Goal: Task Accomplishment & Management: Manage account settings

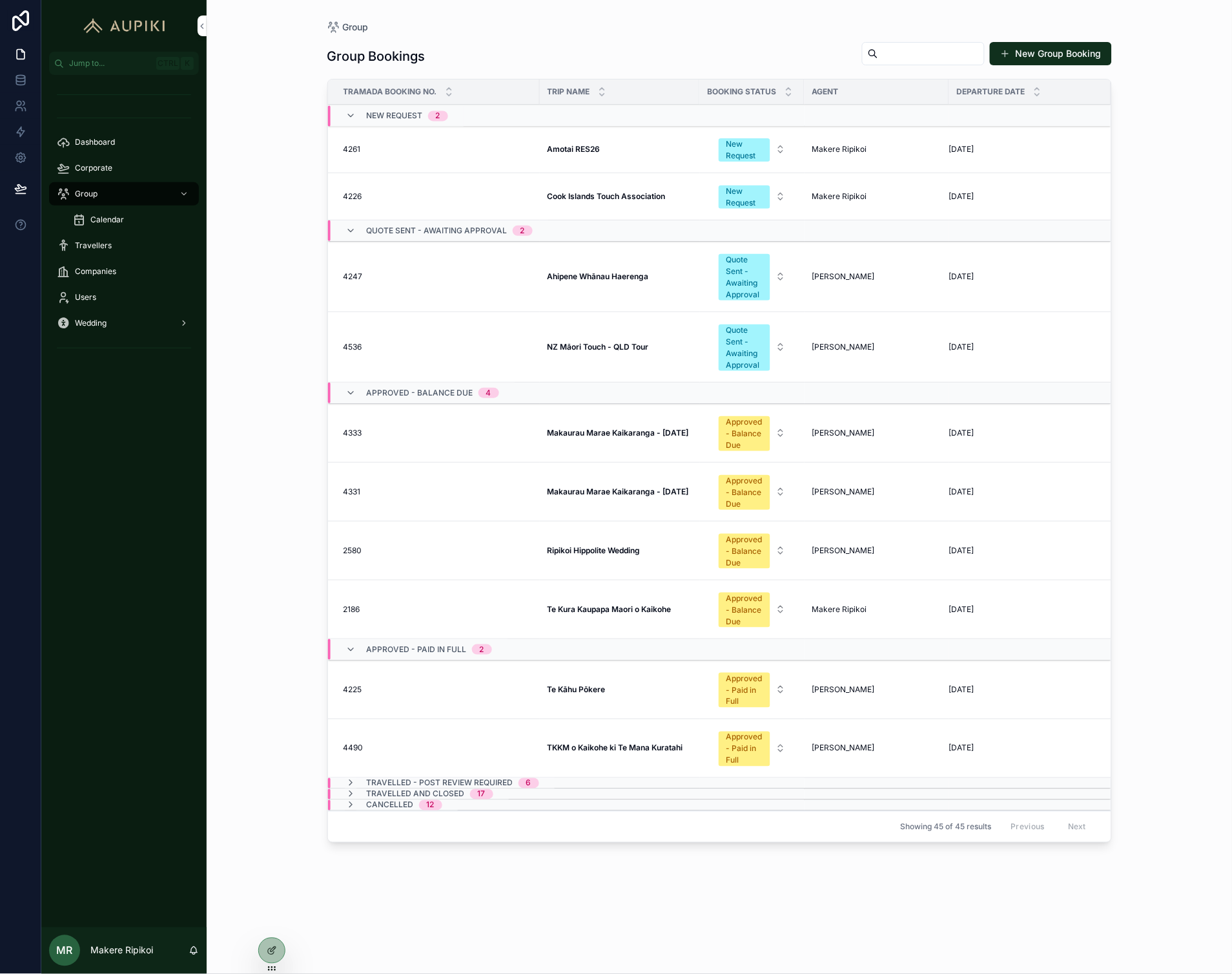
click at [607, 748] on strong "TKKM o Kaikohe ki Te Mana Kuratahi" at bounding box center [615, 748] width 136 height 10
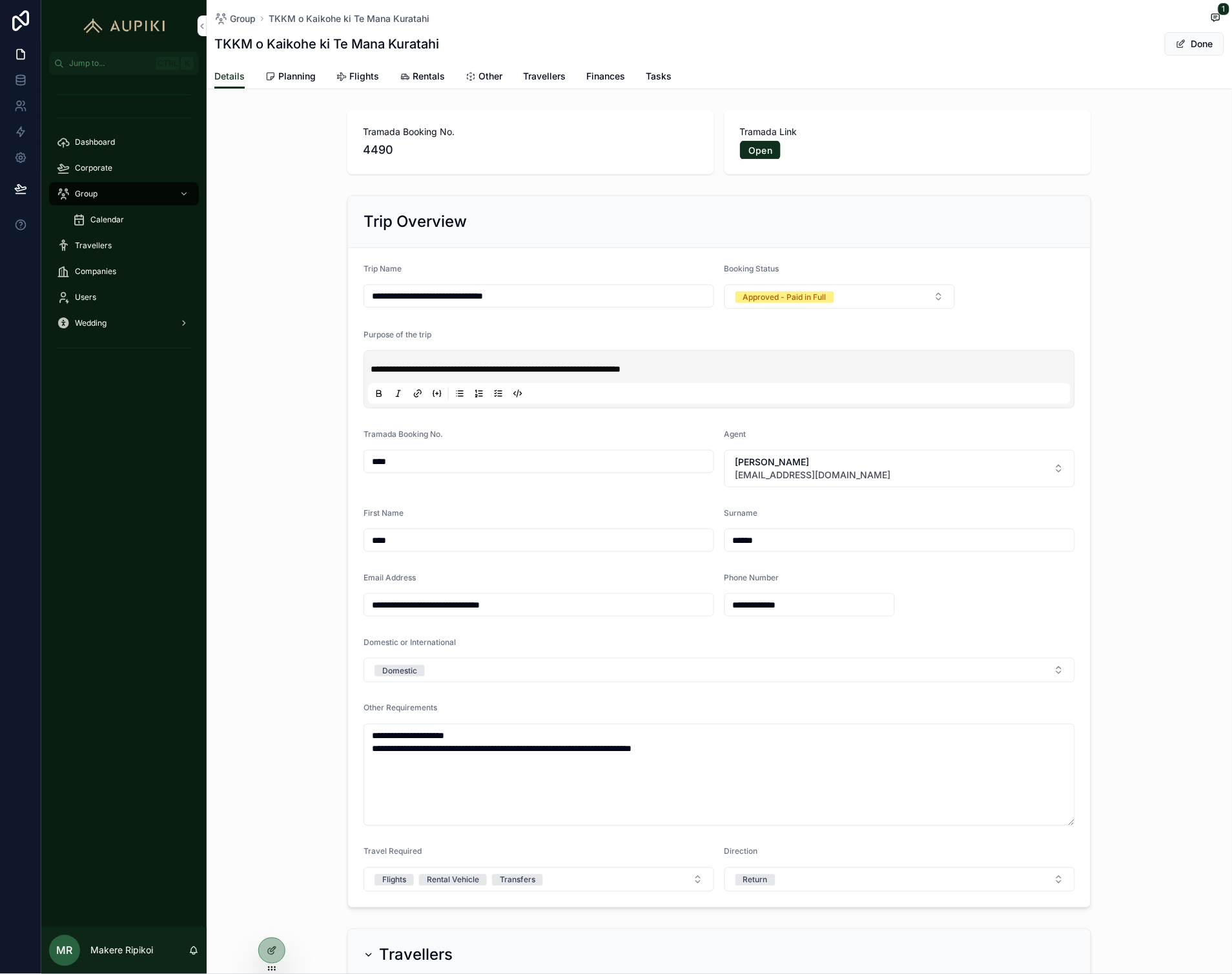
click at [314, 76] on span "Planning" at bounding box center [297, 76] width 37 height 13
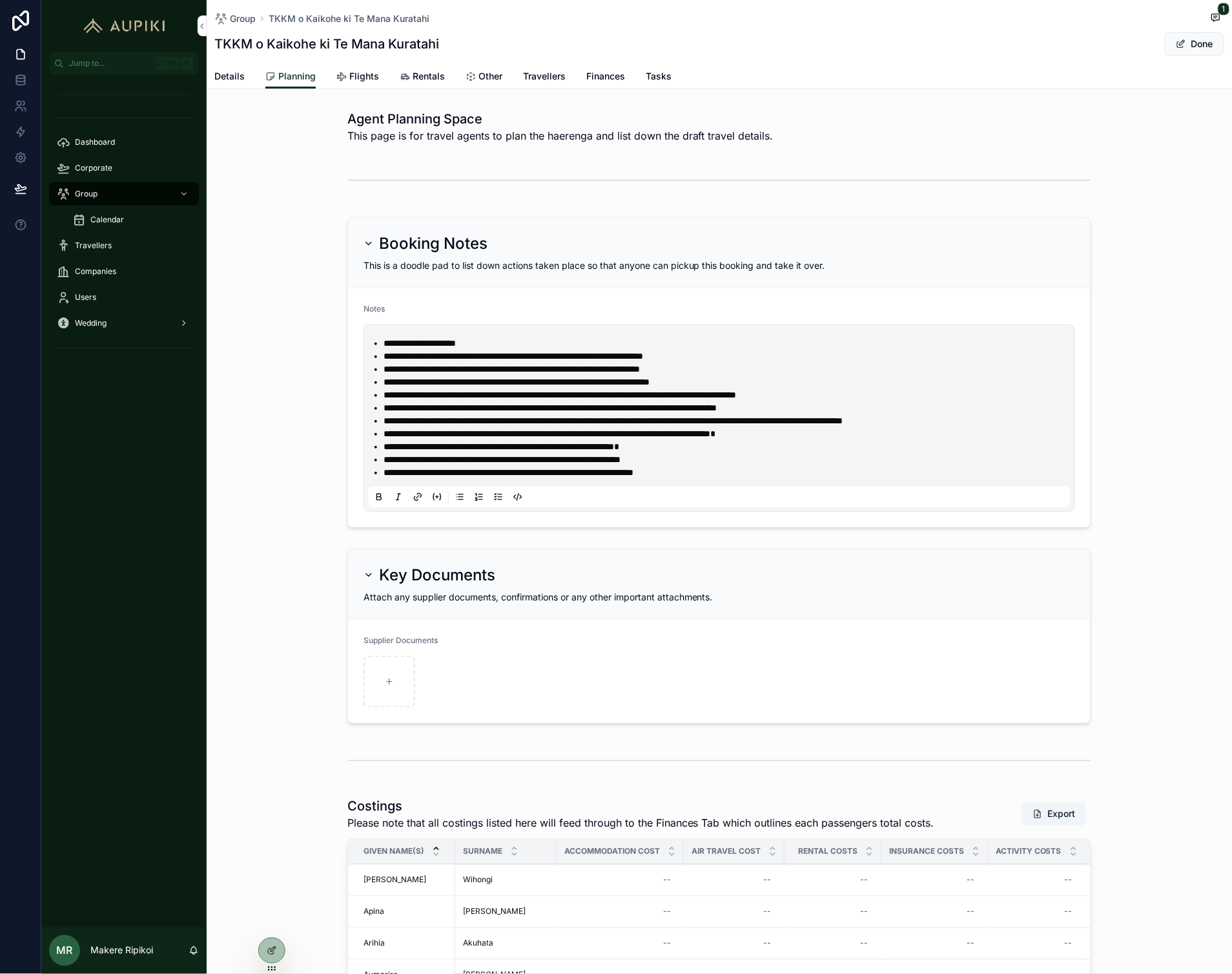
click at [804, 475] on li "**********" at bounding box center [729, 472] width 690 height 13
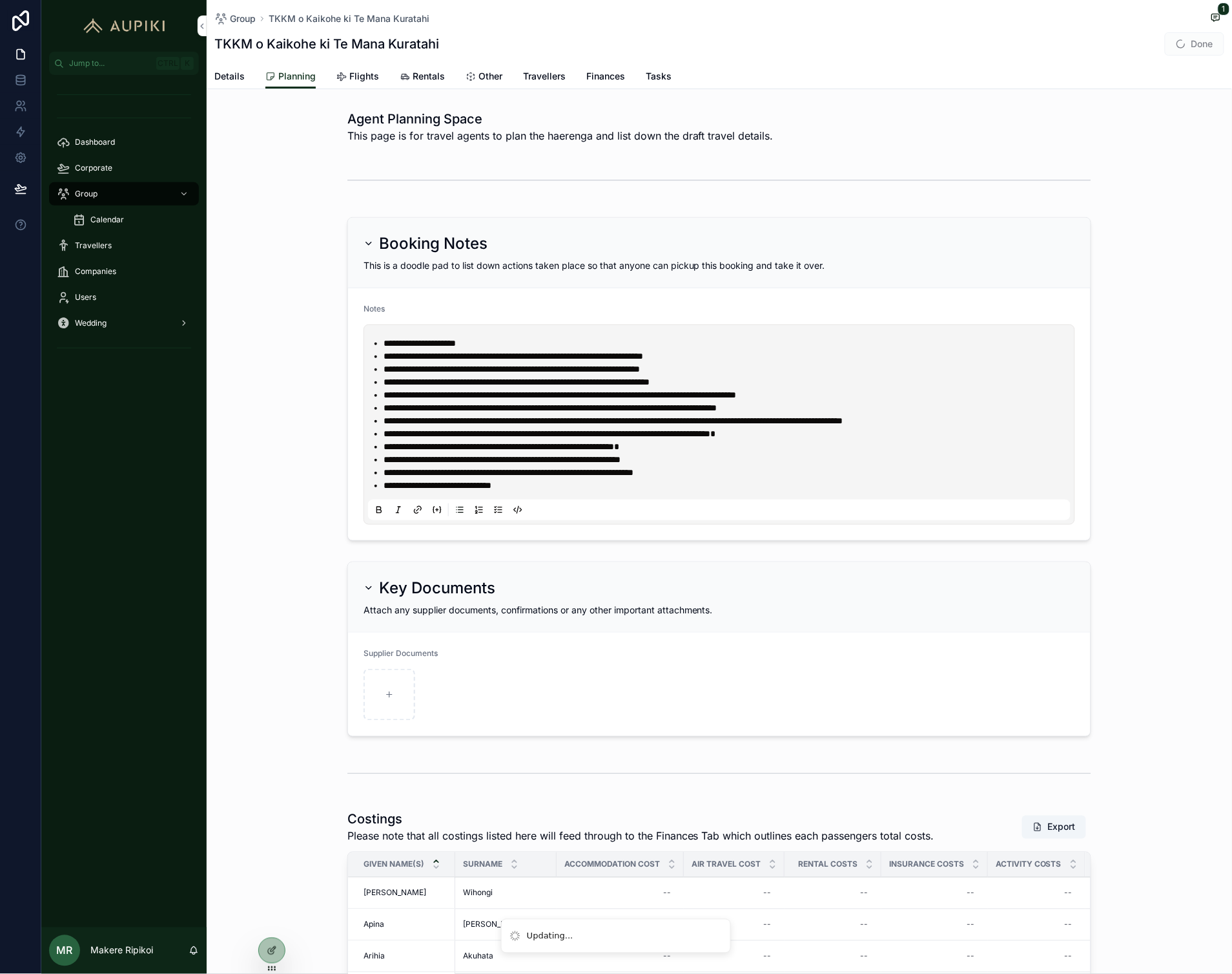
click at [1189, 46] on span "Done" at bounding box center [1195, 44] width 59 height 24
click at [145, 170] on div "Corporate" at bounding box center [123, 168] width 134 height 21
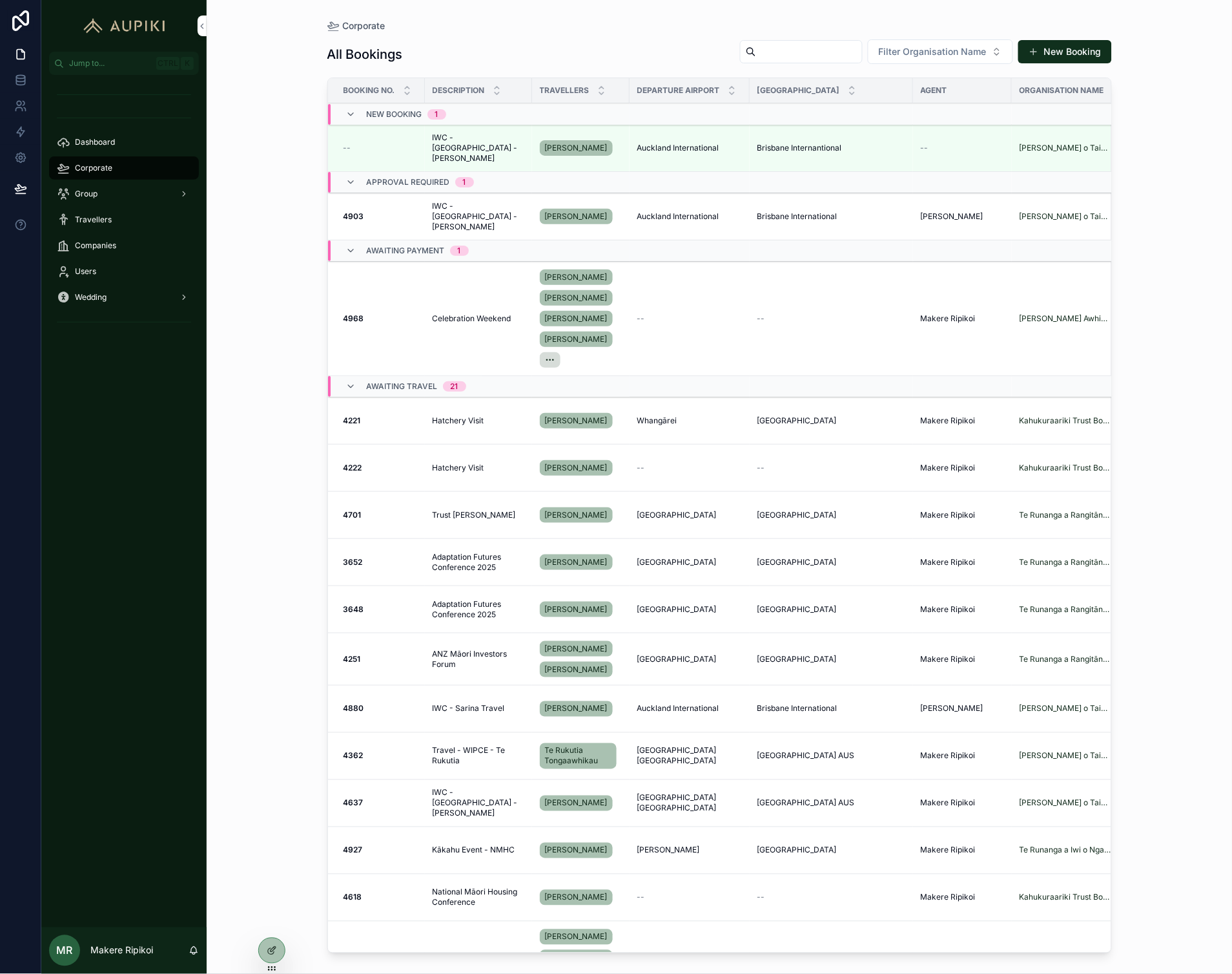
click at [469, 151] on span "IWC - [GEOGRAPHIC_DATA] - [PERSON_NAME]" at bounding box center [478, 148] width 92 height 31
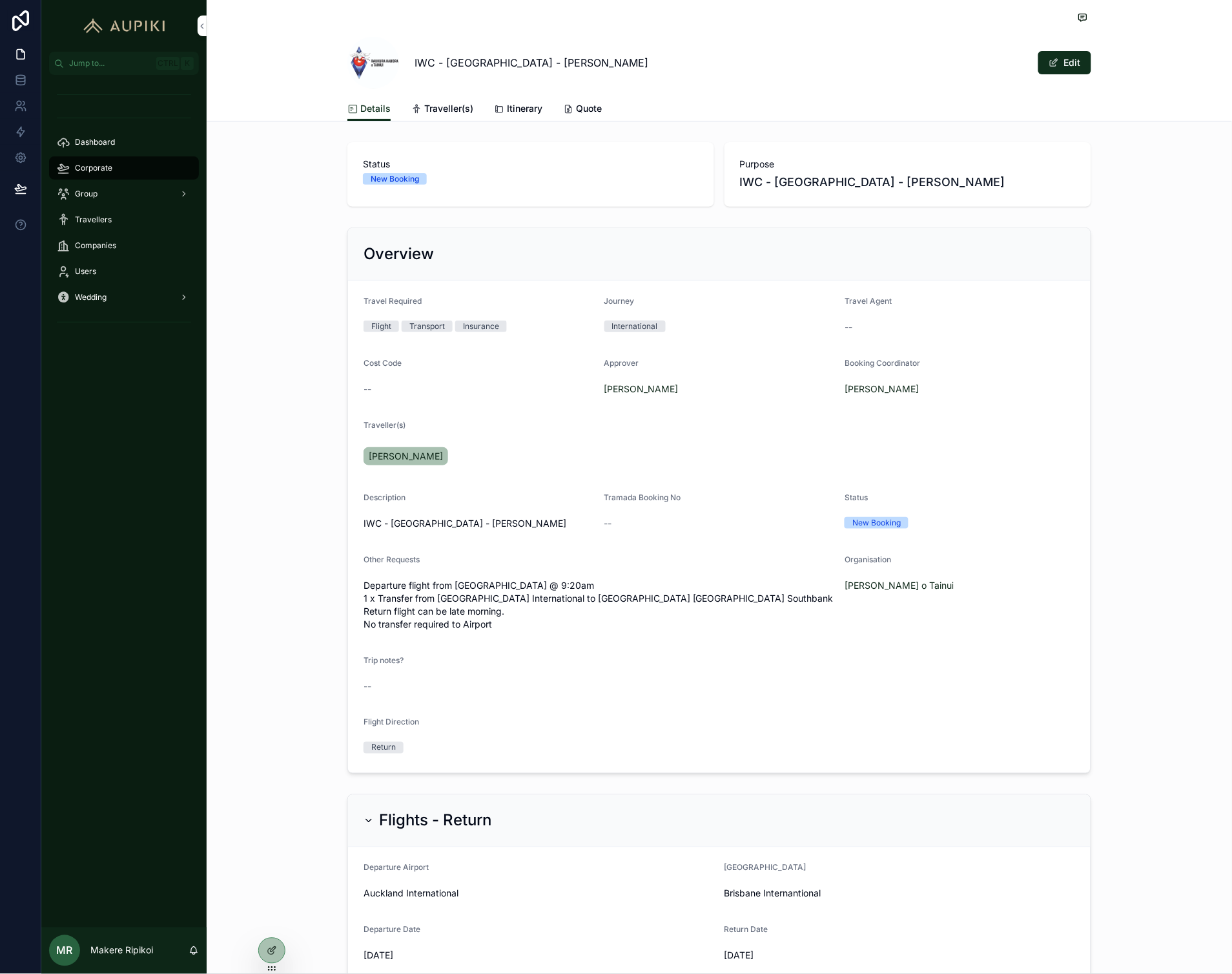
click at [389, 459] on span "[PERSON_NAME]" at bounding box center [405, 456] width 74 height 13
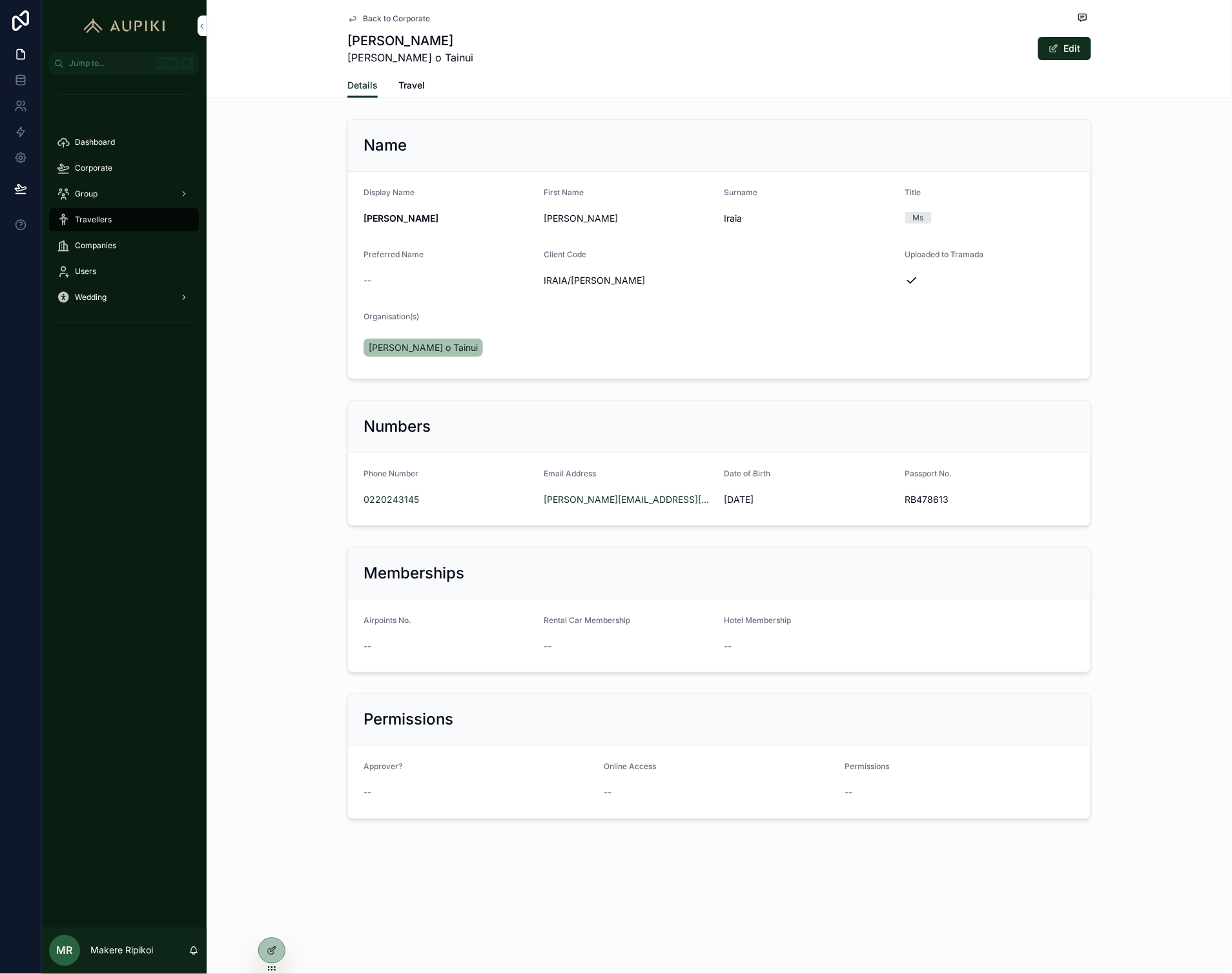
click at [425, 17] on span "Back to Corporate" at bounding box center [396, 18] width 67 height 10
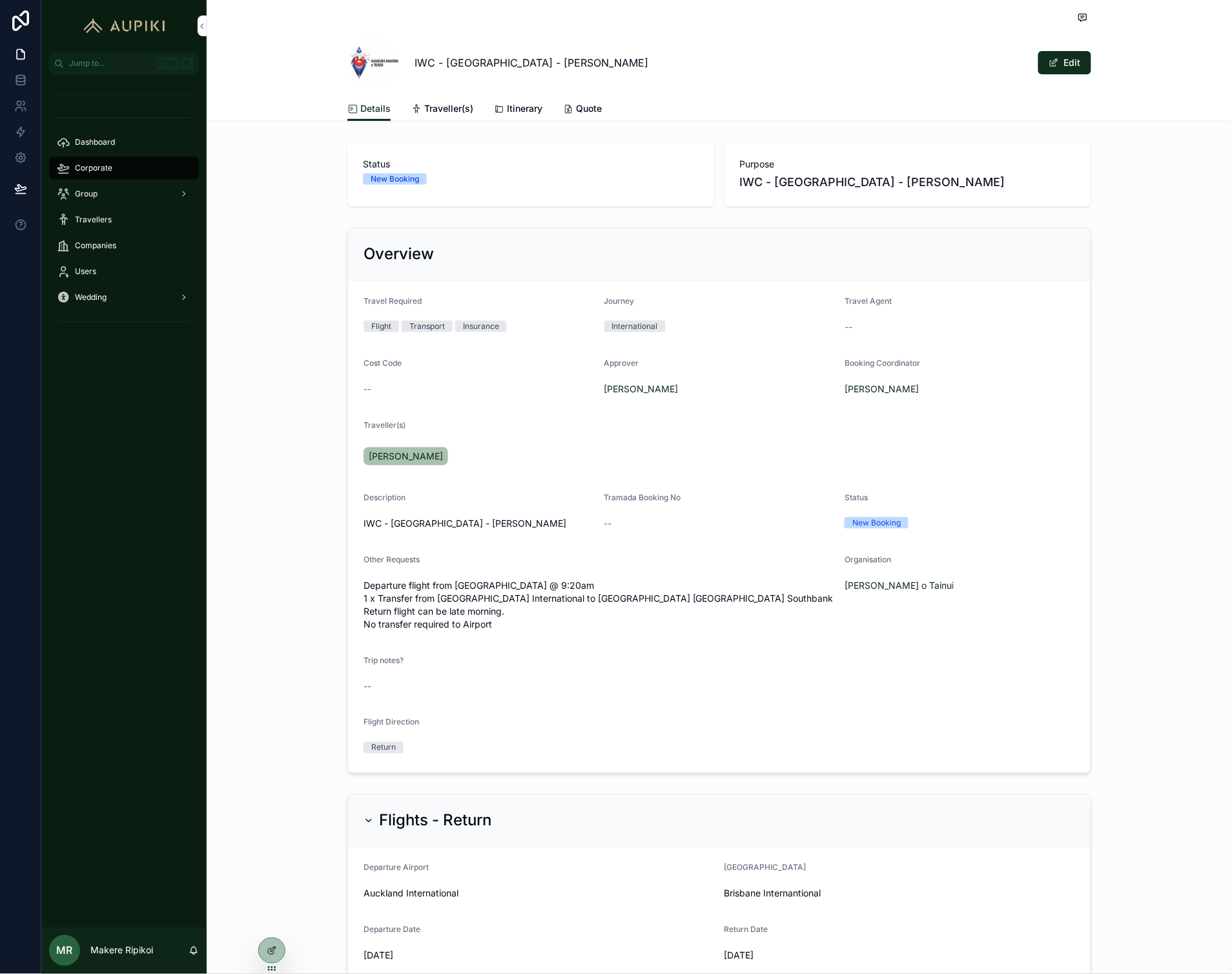
click at [377, 456] on span "[PERSON_NAME]" at bounding box center [405, 456] width 74 height 13
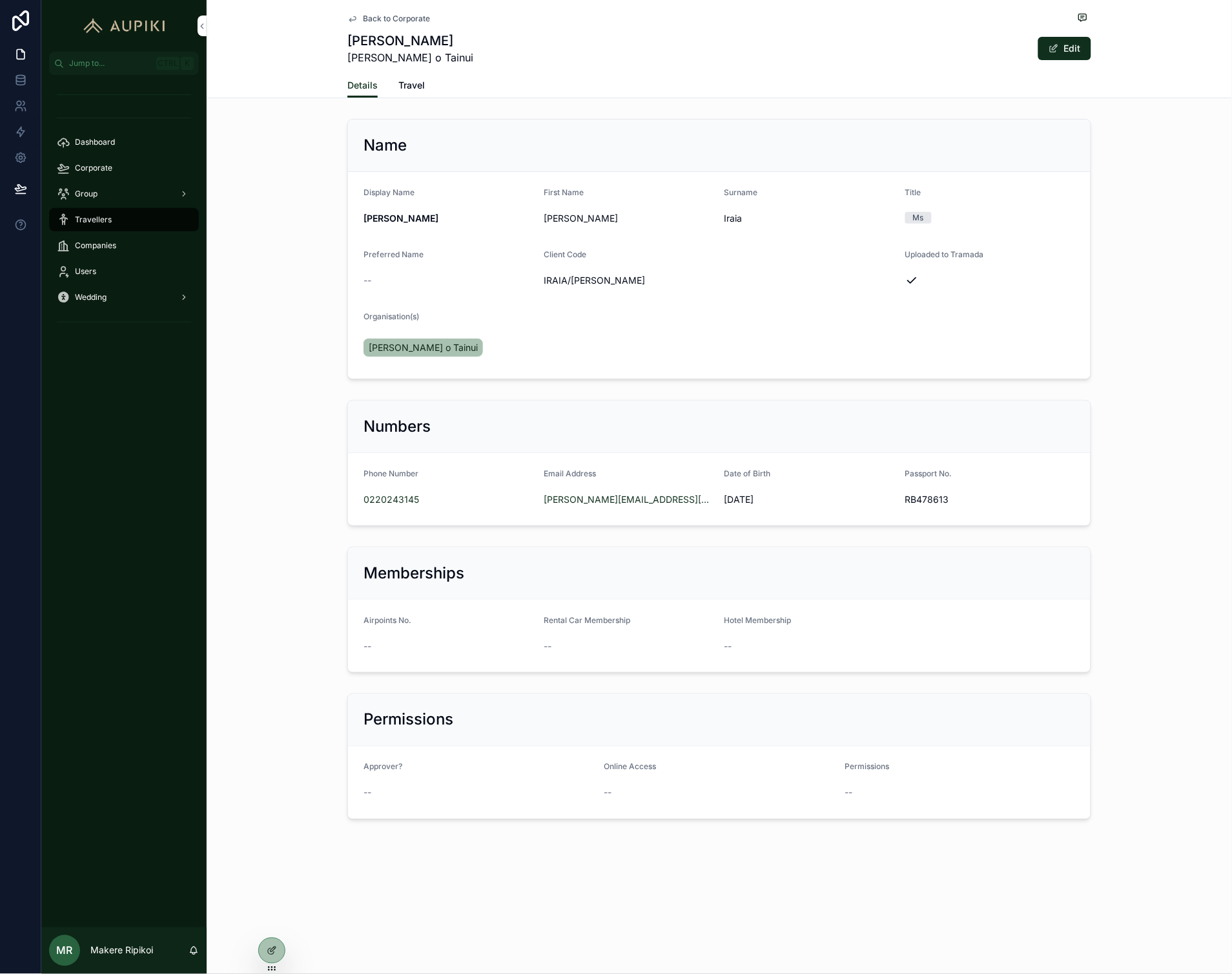
click at [402, 14] on span "Back to Corporate" at bounding box center [396, 18] width 67 height 10
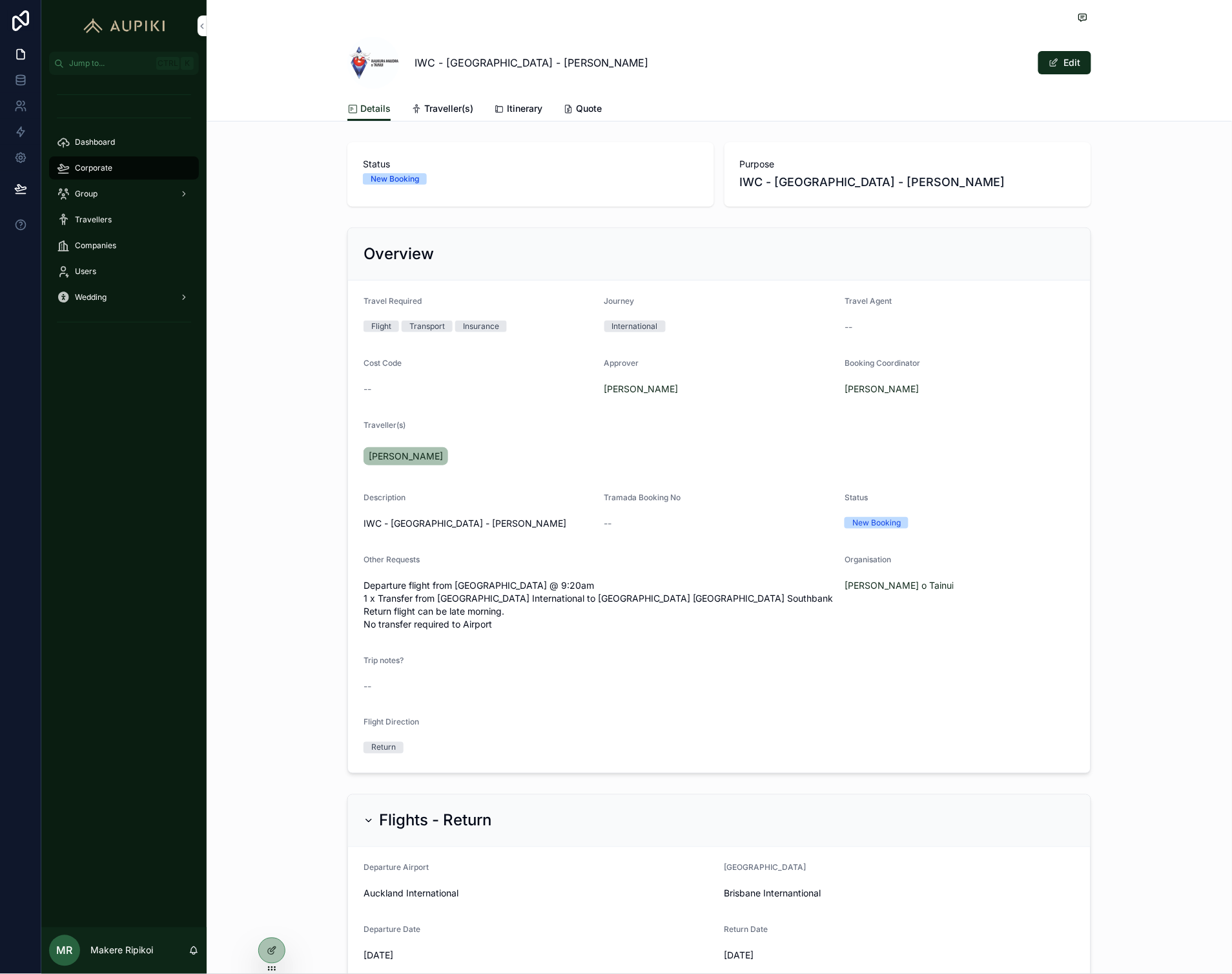
click at [1057, 66] on button "Edit" at bounding box center [1065, 62] width 53 height 24
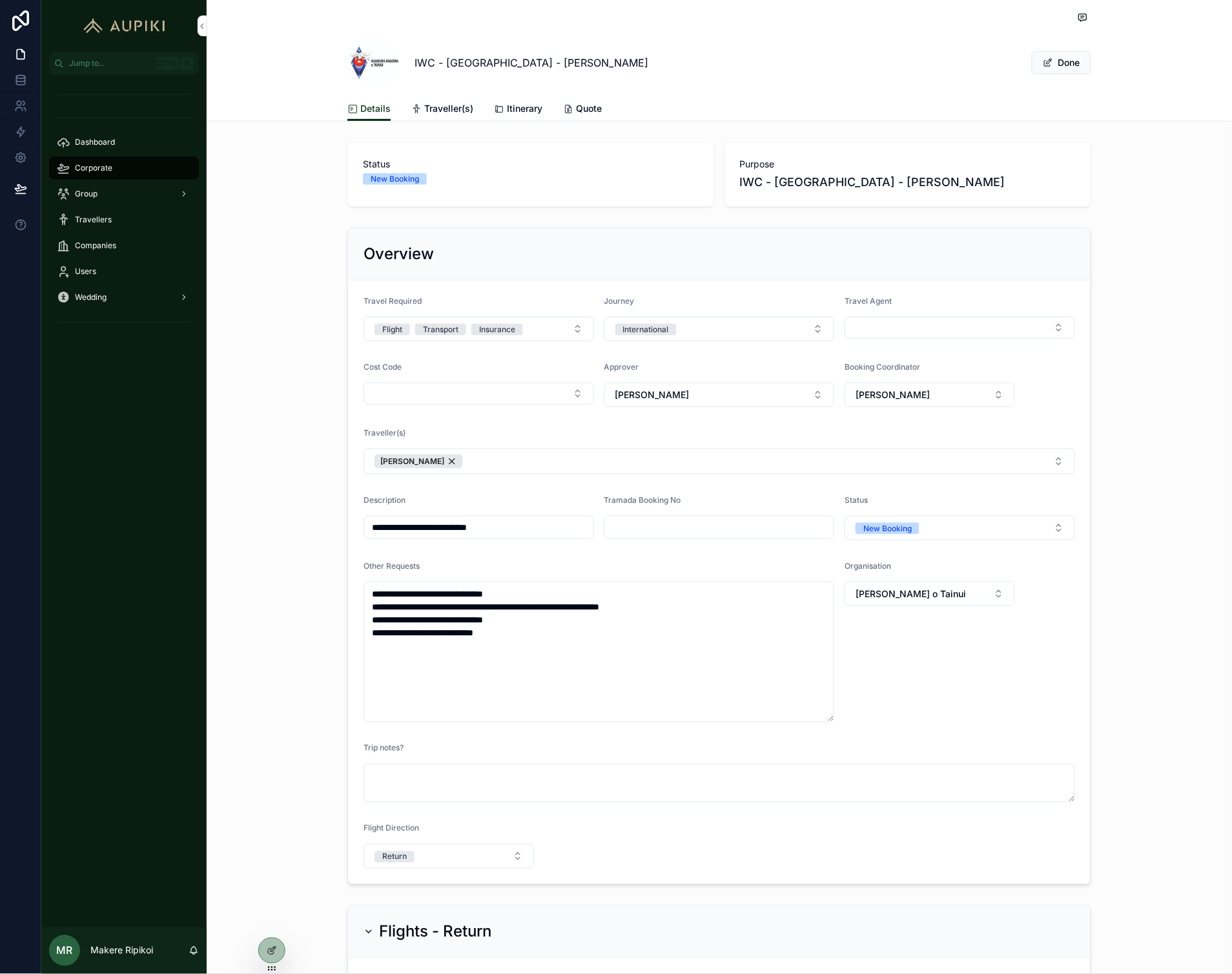
click at [895, 332] on button "Select Button" at bounding box center [960, 328] width 231 height 22
click at [899, 411] on span "Makere Ripikoi" at bounding box center [946, 412] width 153 height 13
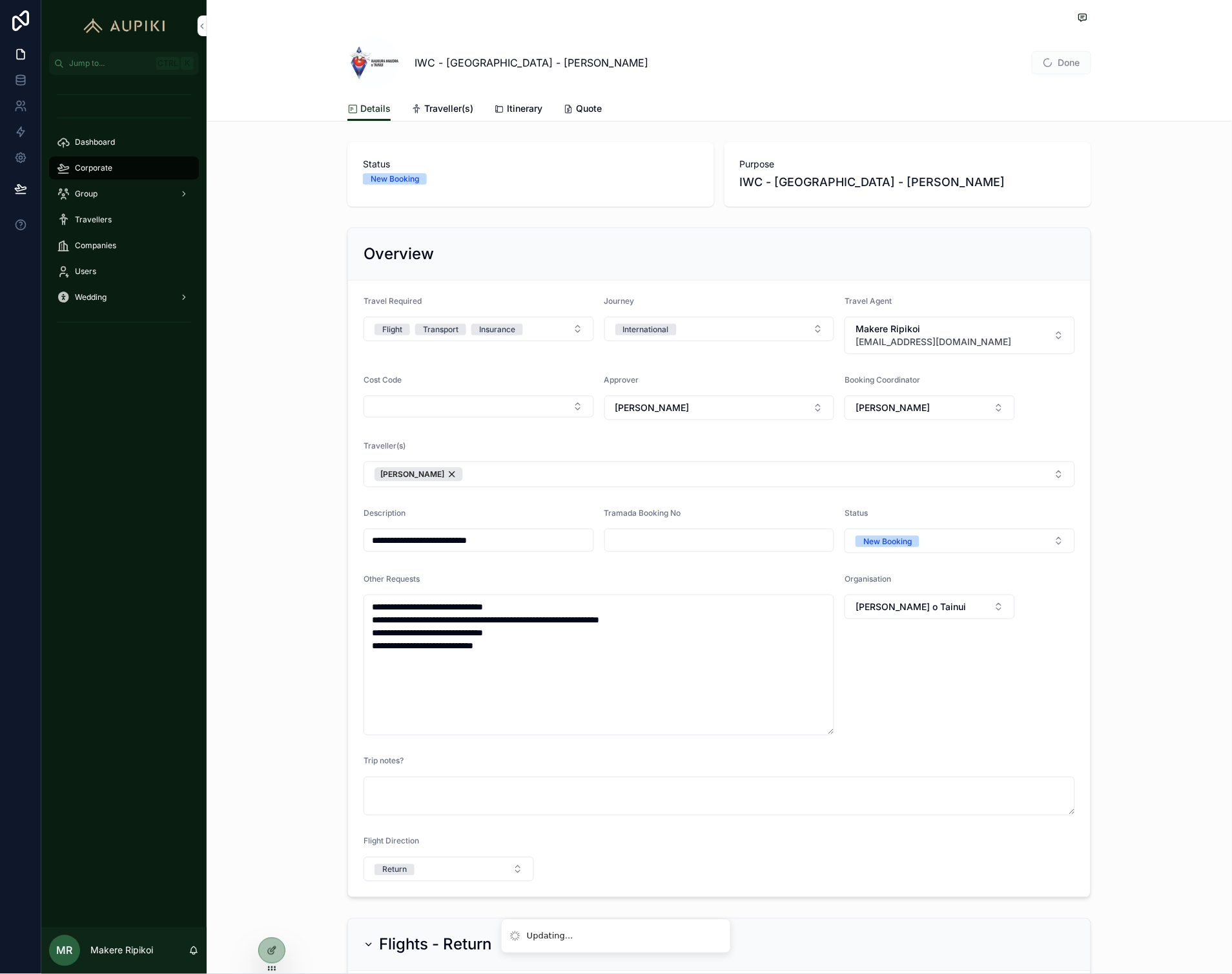
click at [717, 546] on input "scrollable content" at bounding box center [720, 540] width 229 height 18
type input "****"
click at [1065, 62] on button "Done" at bounding box center [1062, 62] width 59 height 24
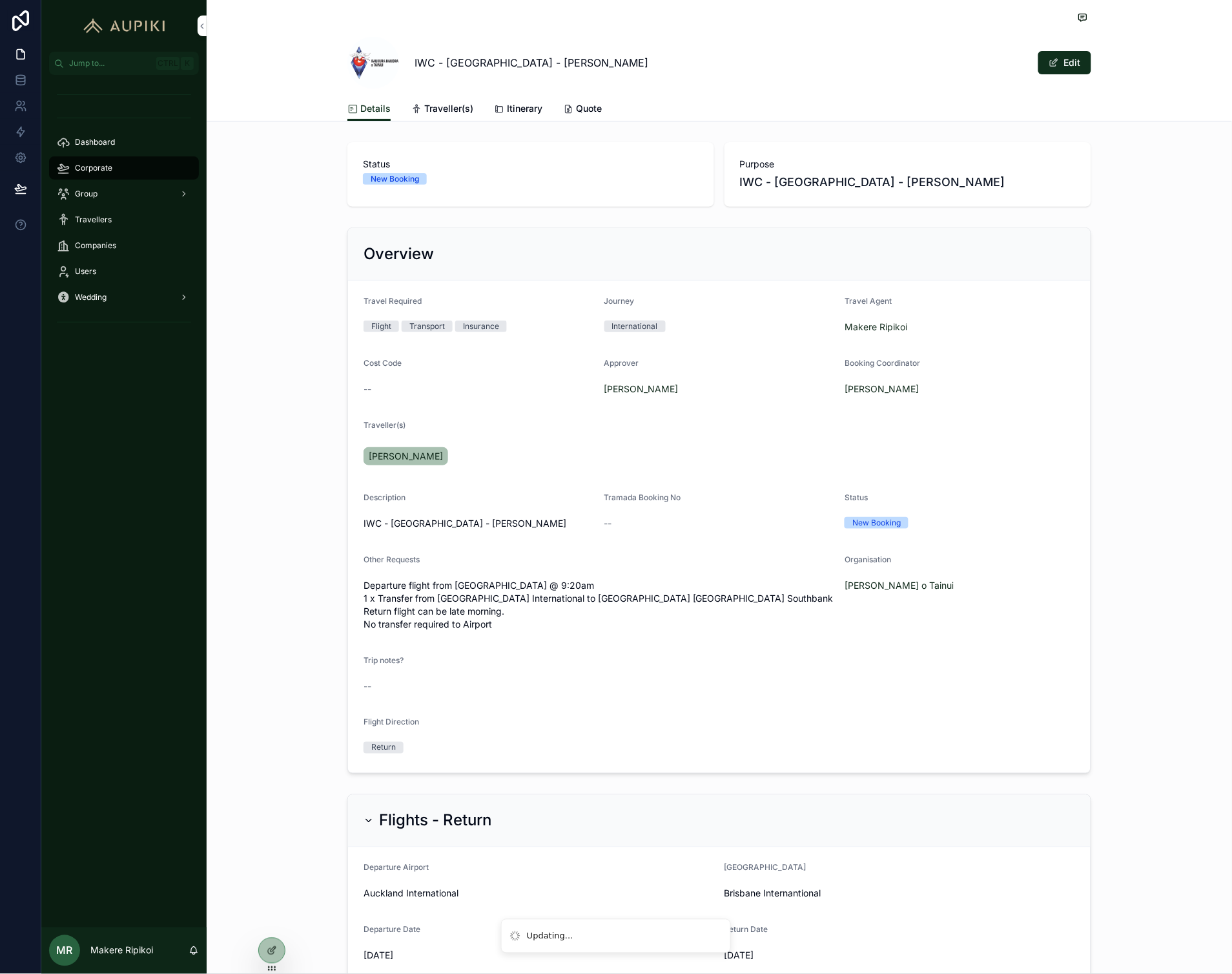
click at [765, 93] on div "IWC - [GEOGRAPHIC_DATA] - [PERSON_NAME] Edit" at bounding box center [719, 48] width 744 height 96
click at [449, 102] on span "Traveller(s)" at bounding box center [449, 109] width 49 height 13
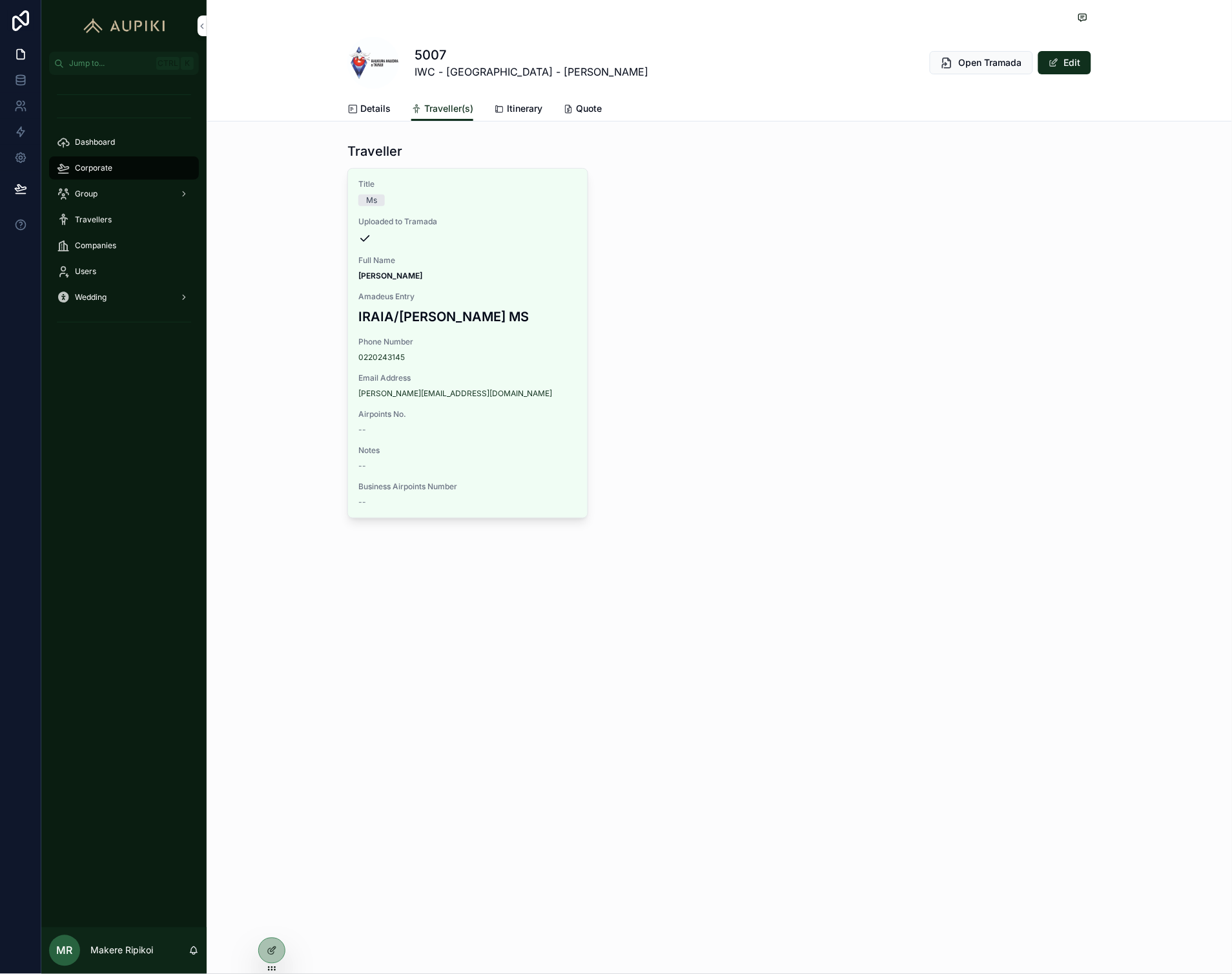
click at [524, 102] on span "Itinerary" at bounding box center [525, 109] width 35 height 13
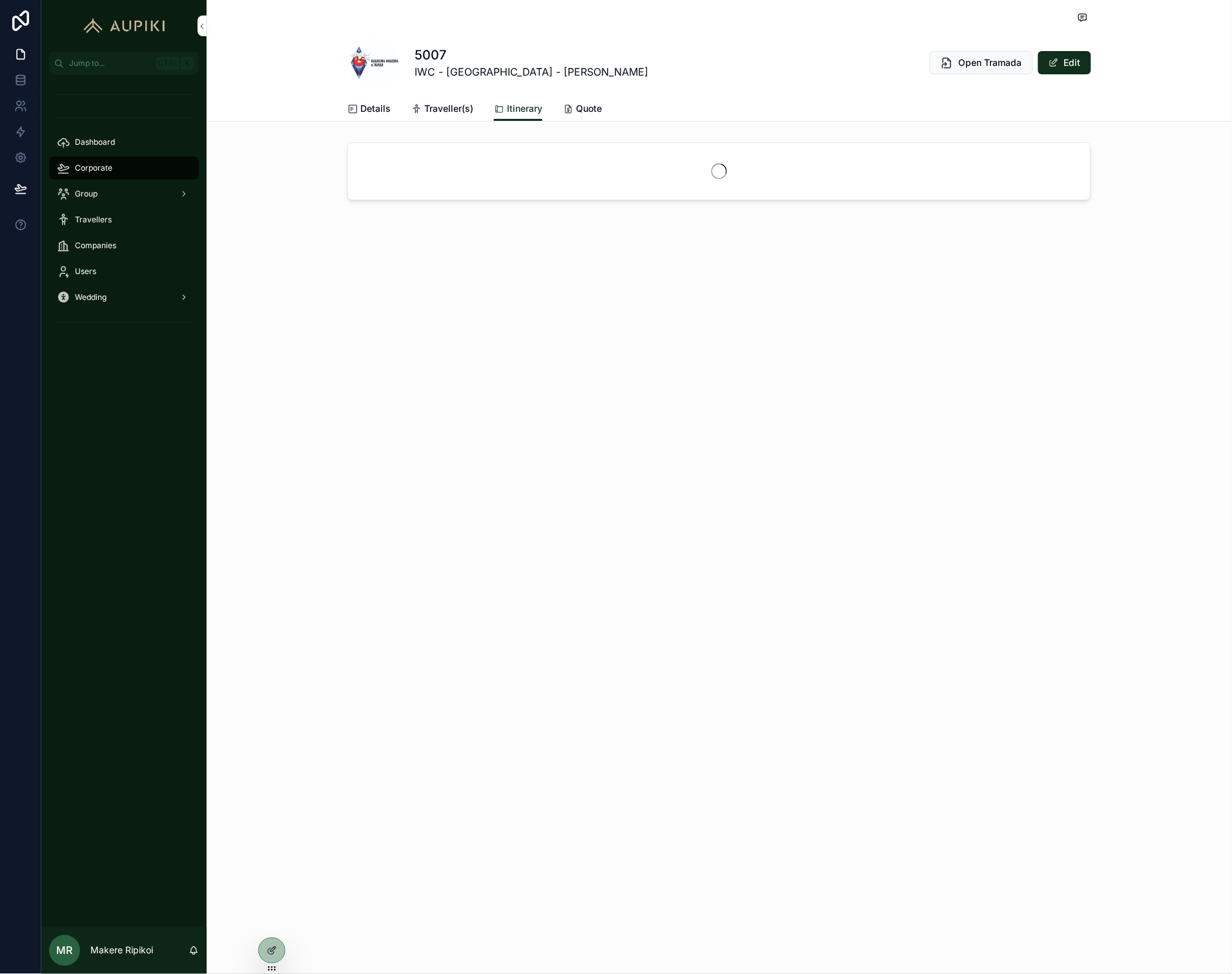
click at [358, 110] on div "Details" at bounding box center [369, 109] width 43 height 13
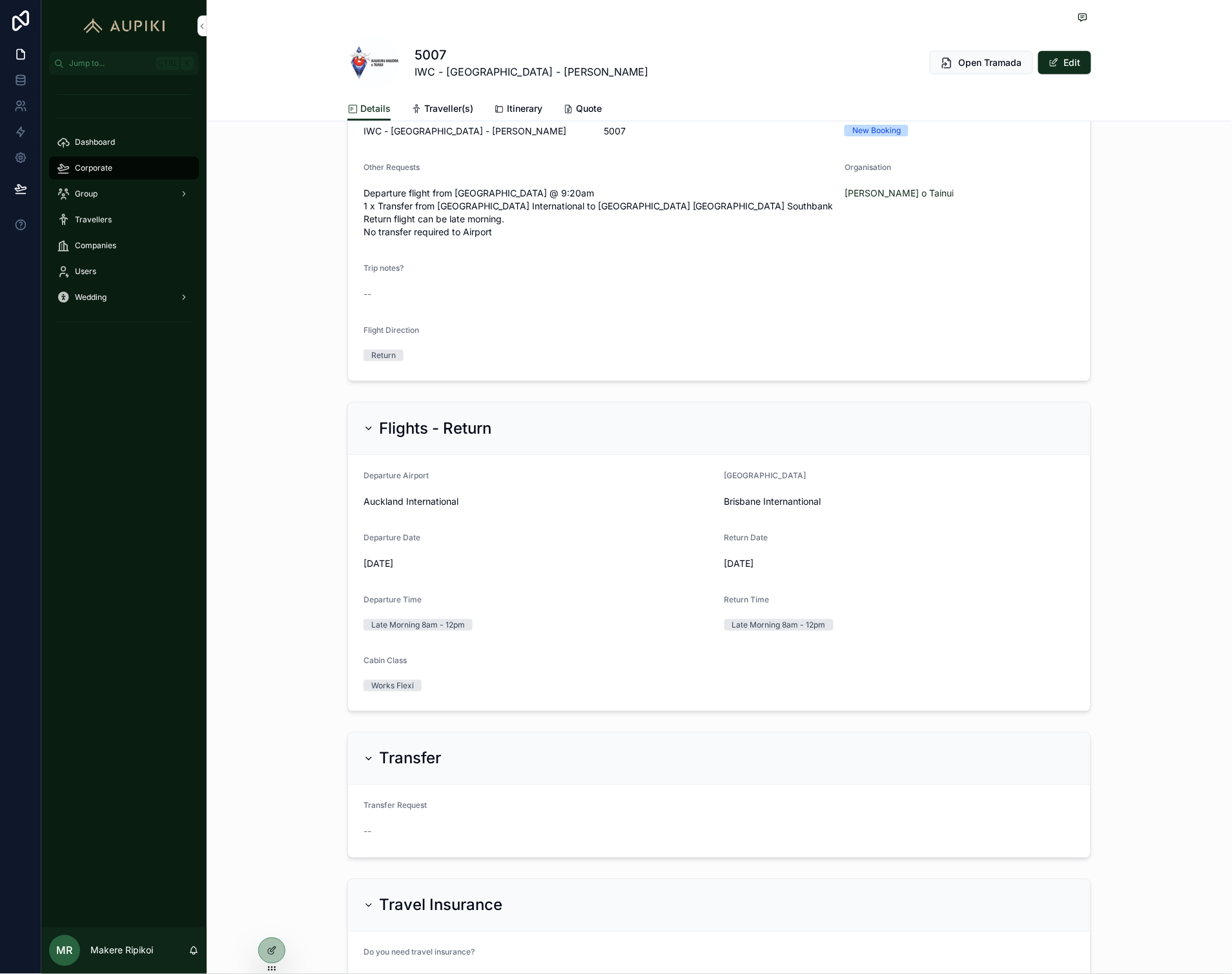
scroll to position [615, 0]
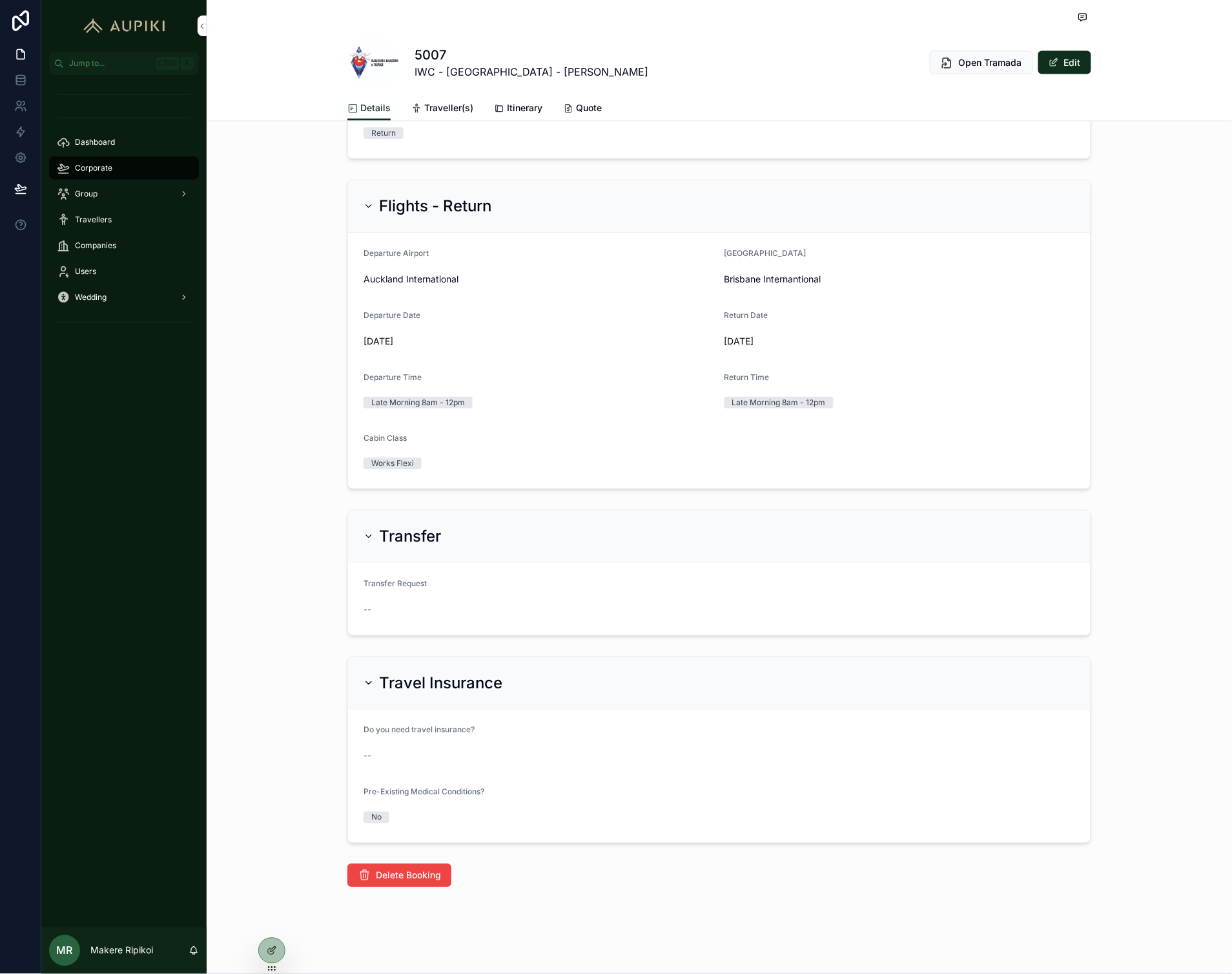
click at [137, 185] on div "Group" at bounding box center [123, 194] width 134 height 21
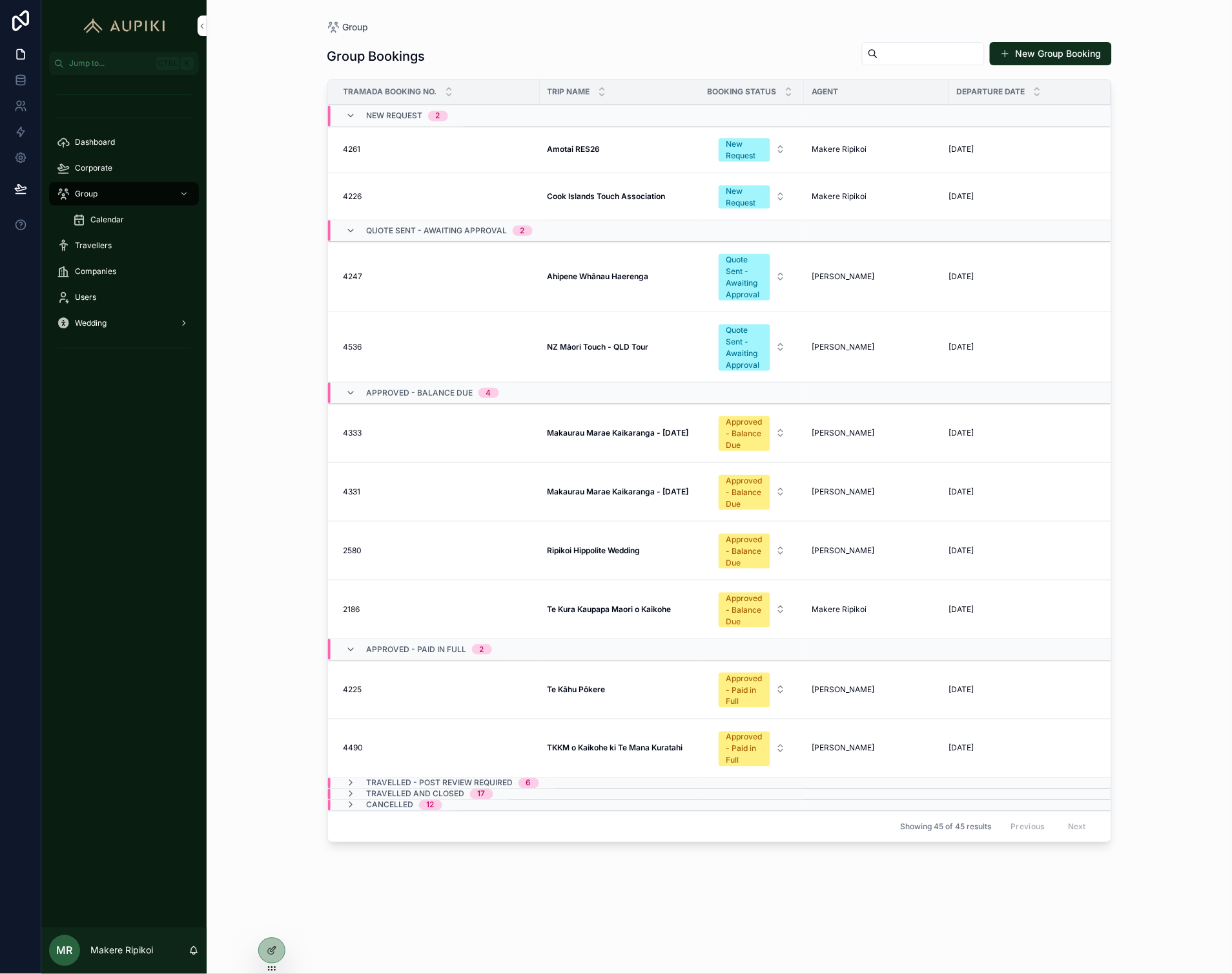
click at [626, 747] on strong "TKKM o Kaikohe ki Te Mana Kuratahi" at bounding box center [615, 748] width 136 height 10
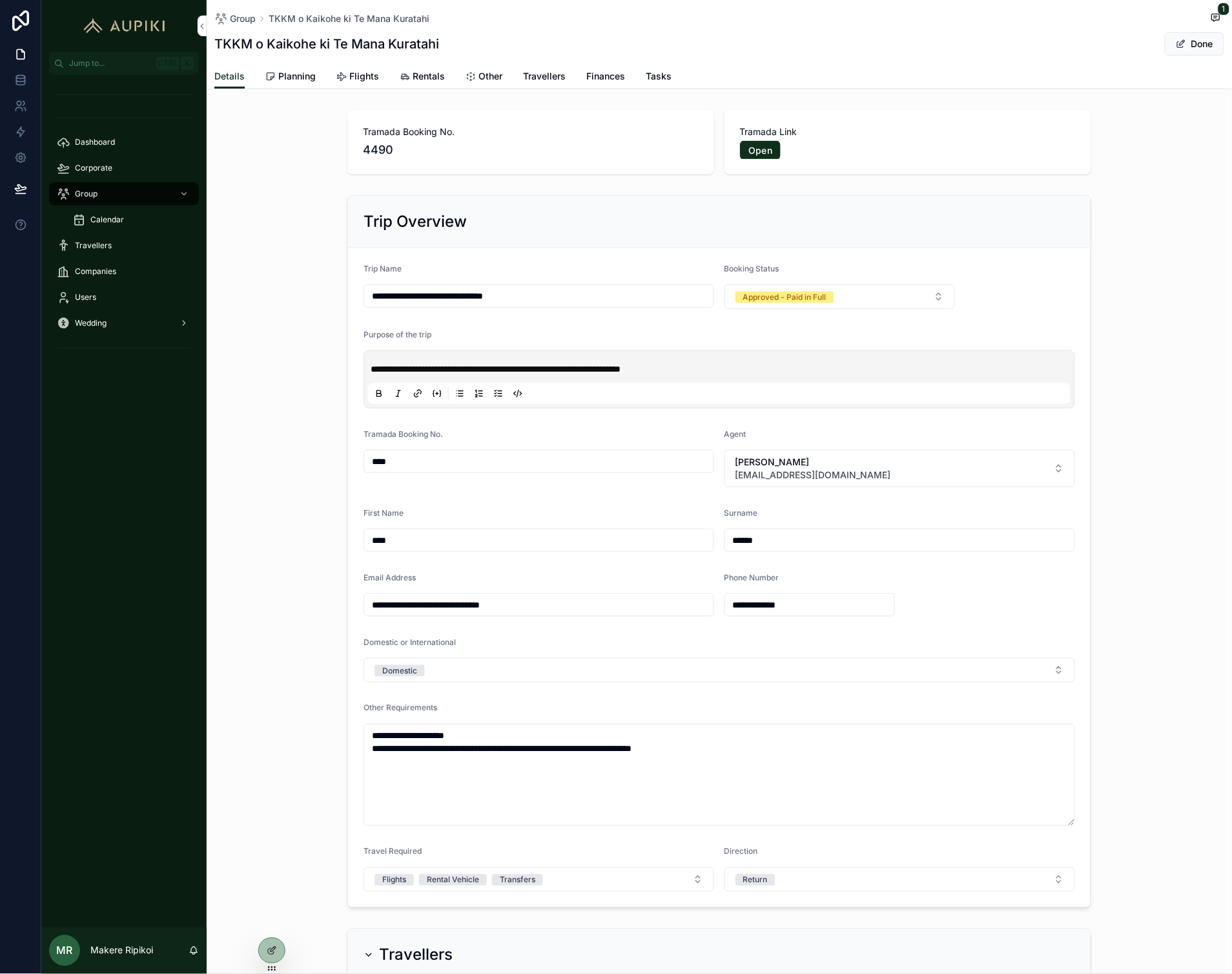
click at [285, 70] on span "Planning" at bounding box center [297, 76] width 37 height 13
